Goal: Information Seeking & Learning: Check status

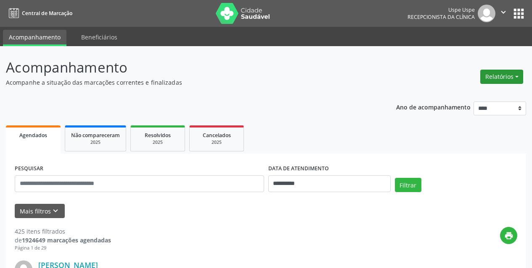
drag, startPoint x: 500, startPoint y: 72, endPoint x: 498, endPoint y: 76, distance: 4.4
click at [499, 73] on button "Relatórios" at bounding box center [501, 77] width 43 height 14
click at [470, 95] on link "Agendamentos" at bounding box center [478, 95] width 90 height 12
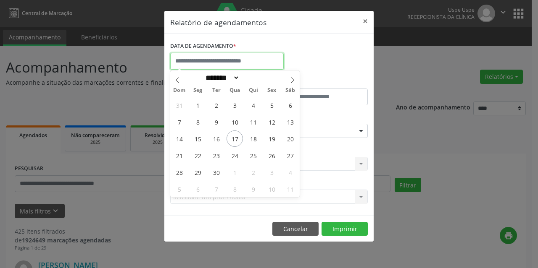
click at [242, 66] on input "text" at bounding box center [226, 61] width 113 height 17
click at [235, 141] on span "17" at bounding box center [234, 139] width 16 height 16
type input "**********"
click at [235, 141] on span "17" at bounding box center [234, 139] width 16 height 16
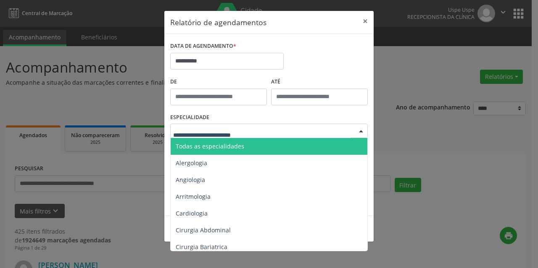
click at [212, 145] on span "Todas as especialidades" at bounding box center [210, 146] width 68 height 8
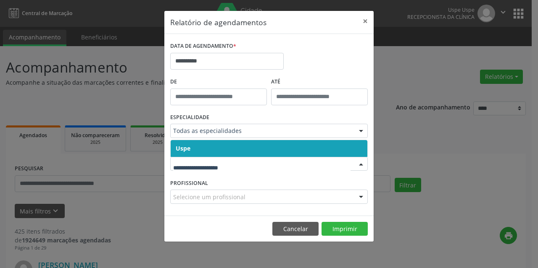
click at [191, 150] on span "Uspe" at bounding box center [269, 148] width 197 height 17
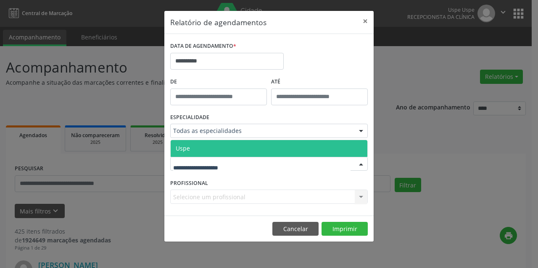
click at [189, 150] on span "Uspe" at bounding box center [183, 149] width 14 height 8
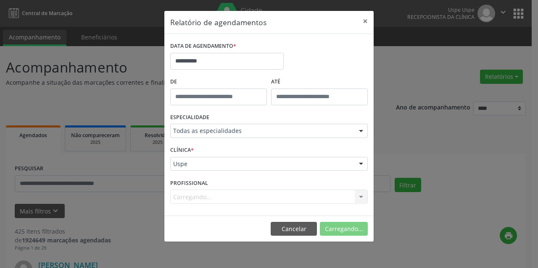
click at [218, 194] on div "Carregando... Nenhum resultado encontrado para: " " Não há nenhuma opção para s…" at bounding box center [268, 197] width 197 height 14
click at [216, 198] on div "Carregando... Nenhum resultado encontrado para: " " Não há nenhuma opção para s…" at bounding box center [268, 197] width 197 height 14
click at [249, 201] on div "Selecione um profissional" at bounding box center [268, 197] width 197 height 14
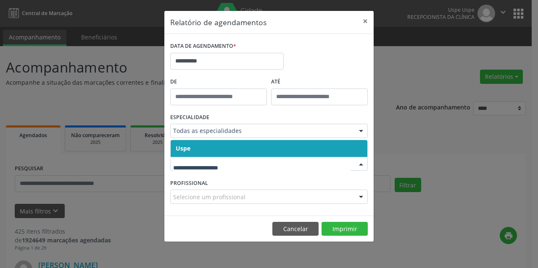
click at [186, 145] on span "Uspe" at bounding box center [183, 149] width 15 height 8
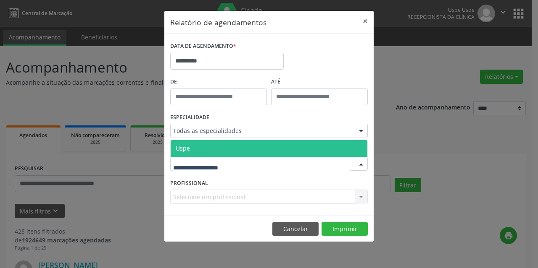
click at [190, 145] on span "Uspe" at bounding box center [269, 148] width 197 height 17
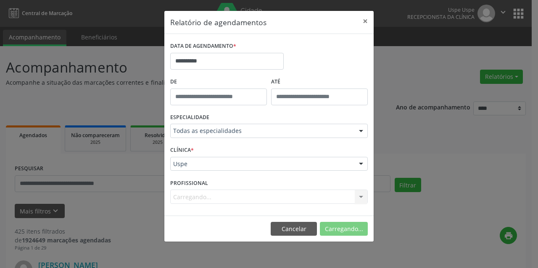
click at [199, 193] on div "Carregando... Nenhum resultado encontrado para: " " Não há nenhuma opção para s…" at bounding box center [268, 197] width 197 height 14
click at [199, 197] on div "Carregando... Nenhum resultado encontrado para: " " Não há nenhuma opção para s…" at bounding box center [268, 197] width 197 height 14
click at [287, 231] on button "Cancelar" at bounding box center [294, 229] width 46 height 14
